Goal: Check status: Check status

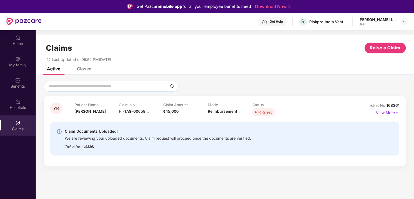
scroll to position [30, 0]
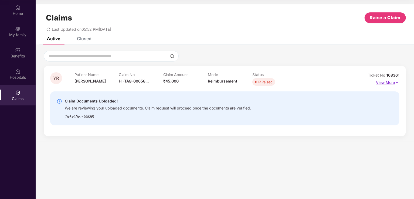
click at [396, 81] on img at bounding box center [396, 83] width 5 height 6
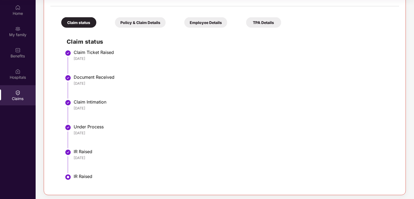
scroll to position [151, 0]
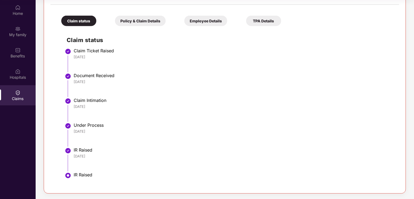
click at [84, 176] on div "IR Raised" at bounding box center [234, 174] width 320 height 5
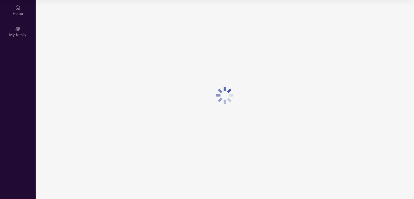
scroll to position [30, 0]
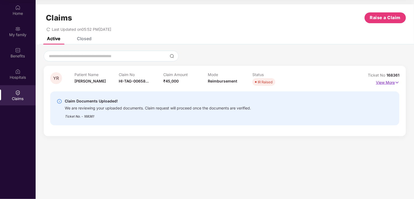
click at [396, 81] on img at bounding box center [396, 83] width 5 height 6
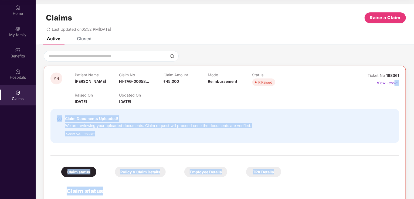
drag, startPoint x: 413, startPoint y: 101, endPoint x: 407, endPoint y: 171, distance: 70.4
click at [407, 171] on div "YR Patient Name [PERSON_NAME] Claim No HI-TAG-00658... Claim Amount ₹45,000 Mod…" at bounding box center [225, 198] width 378 height 294
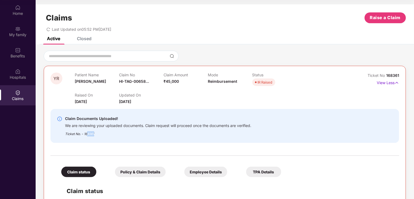
drag, startPoint x: 86, startPoint y: 134, endPoint x: 126, endPoint y: 134, distance: 39.9
click at [107, 130] on div "Ticket No. - 168361" at bounding box center [158, 132] width 186 height 8
click at [126, 134] on div "Ticket No. - 168361" at bounding box center [158, 132] width 186 height 8
click at [263, 100] on div "Raised On 29 Aug 2025 Updated On 09 Sept 2025" at bounding box center [208, 95] width 266 height 17
click at [183, 102] on div "Raised On 29 Aug 2025 Updated On 09 Sept 2025" at bounding box center [208, 95] width 266 height 17
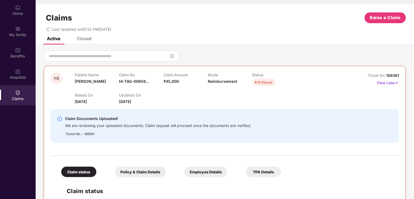
click at [86, 133] on div "Ticket No. - 168361" at bounding box center [158, 132] width 186 height 8
click at [196, 121] on div "Claim Documents Uploaded!" at bounding box center [158, 118] width 186 height 6
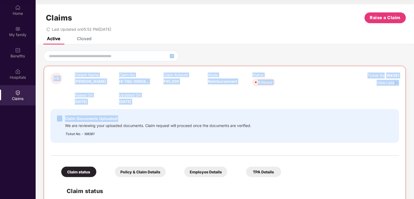
drag, startPoint x: 325, startPoint y: 118, endPoint x: 414, endPoint y: 56, distance: 108.2
click at [413, 56] on html "Get Pazcare mobile app for all your employee benefits need Download Now Get Hel…" at bounding box center [207, 69] width 414 height 199
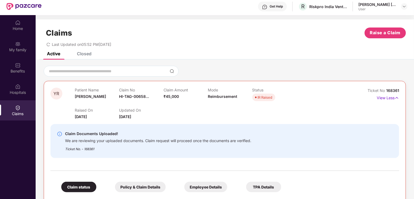
scroll to position [9, 0]
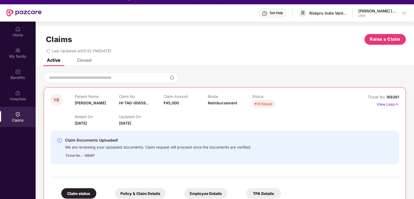
click at [157, 162] on div "Claim Documents Uploaded! We are reviewing your uploaded documents. Claim reque…" at bounding box center [224, 147] width 348 height 34
click at [152, 193] on div "Policy & Claim Details" at bounding box center [140, 193] width 51 height 11
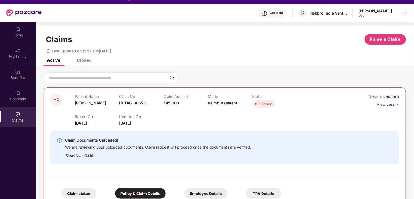
click at [90, 155] on div "Ticket No. - 168361" at bounding box center [158, 154] width 186 height 8
copy div "168361"
